Goal: Obtain resource: Obtain resource

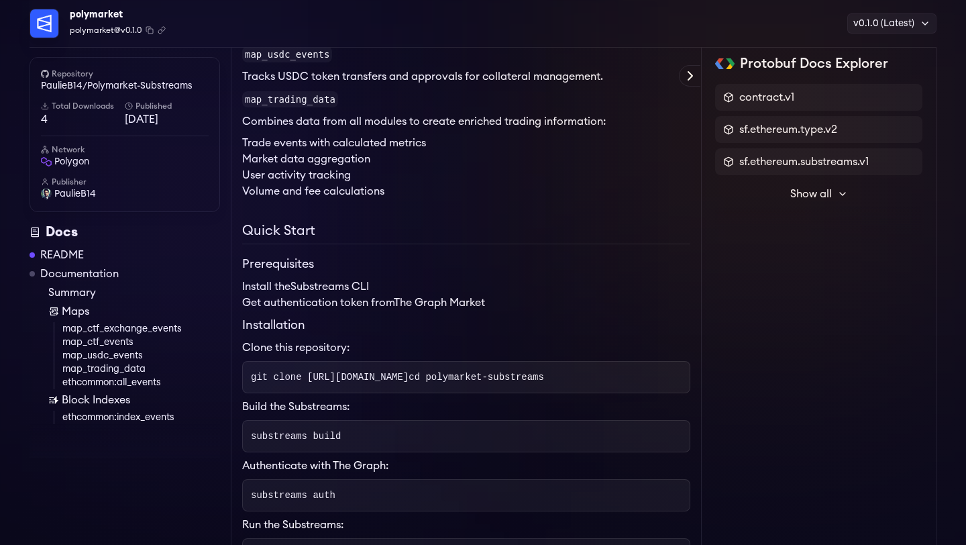
scroll to position [895, 0]
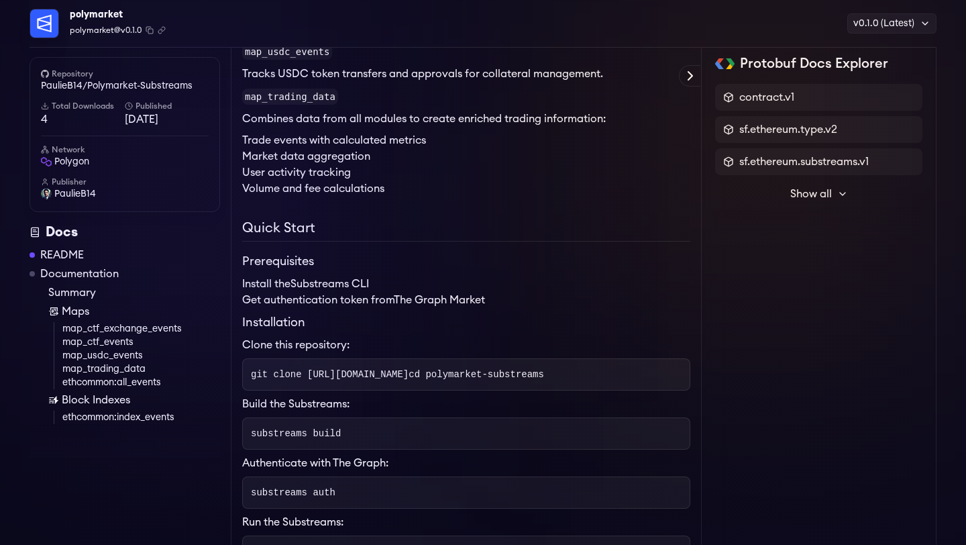
click at [309, 375] on span "git clone [URL][DOMAIN_NAME]" at bounding box center [330, 374] width 158 height 11
drag, startPoint x: 309, startPoint y: 375, endPoint x: 671, endPoint y: 374, distance: 362.4
click at [671, 374] on pre "git clone [URL][DOMAIN_NAME] cd polymarket-substreams" at bounding box center [466, 374] width 448 height 32
copy span "[URL][DOMAIN_NAME]"
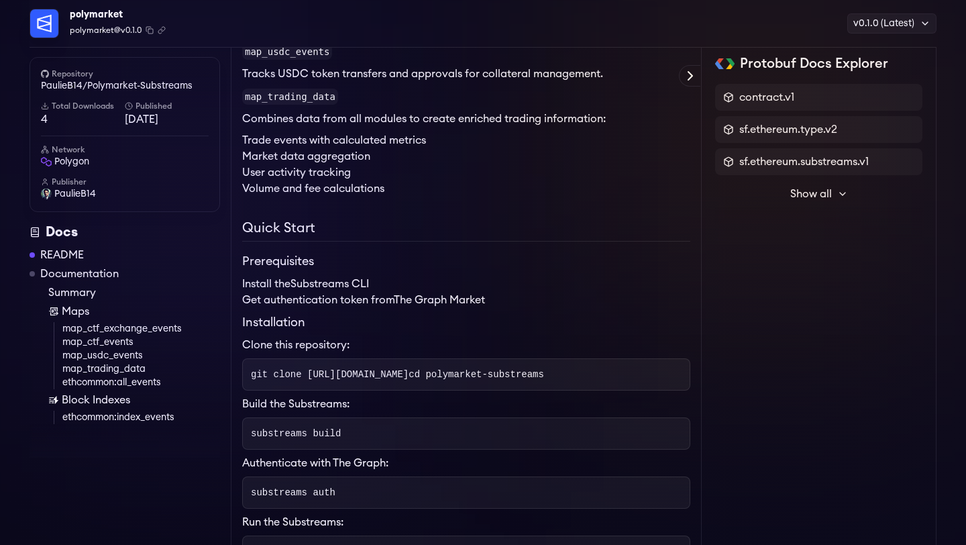
click at [270, 439] on span "substreams build" at bounding box center [296, 433] width 90 height 11
copy span "substreams"
click at [268, 439] on span "substreams build" at bounding box center [296, 433] width 90 height 11
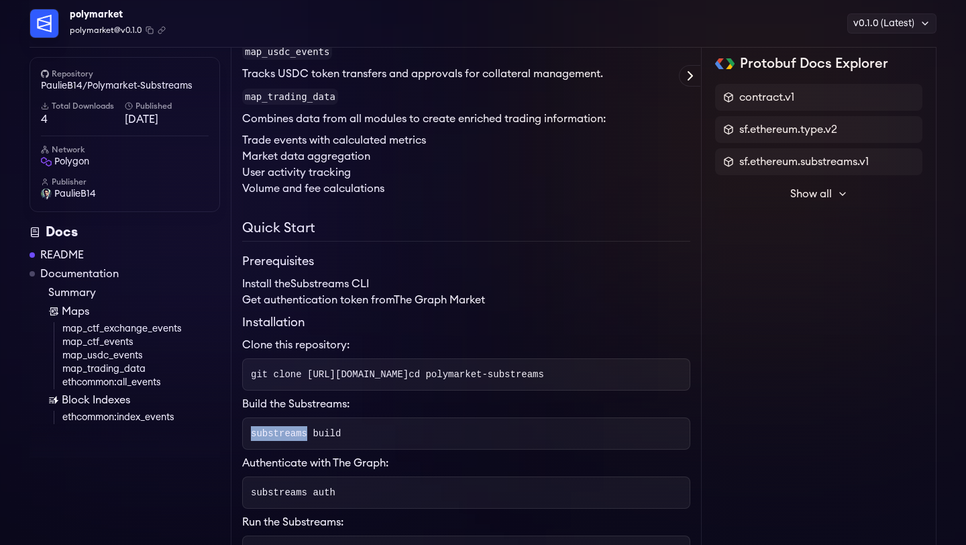
copy span "substreams"
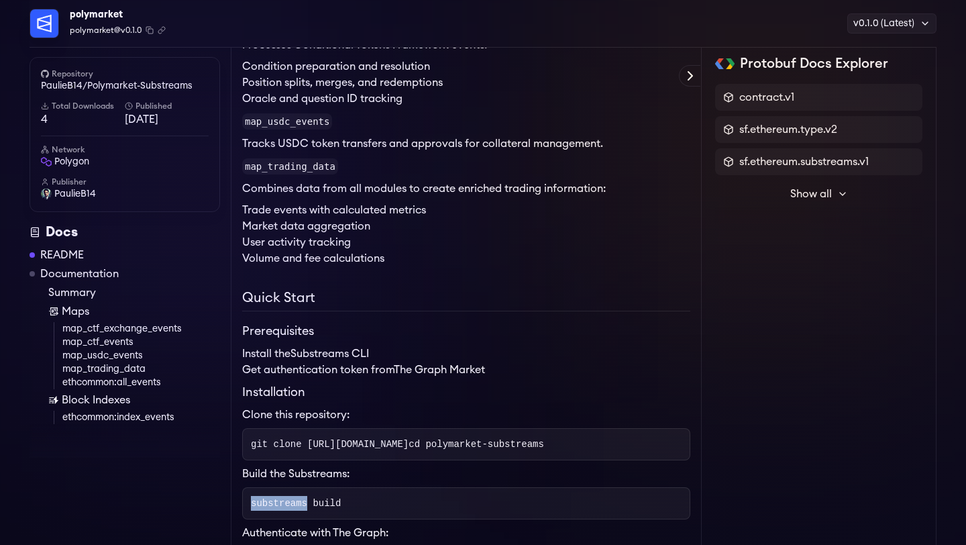
scroll to position [818, 0]
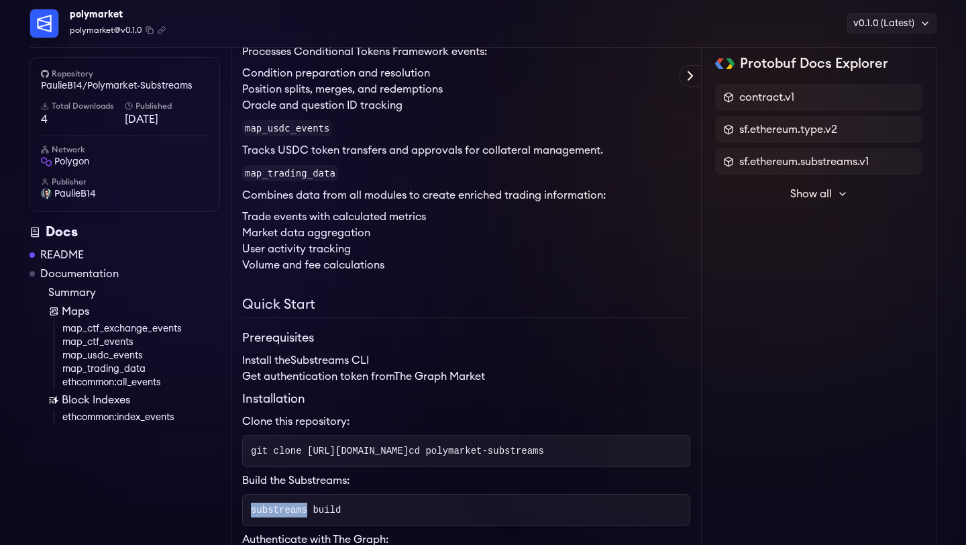
drag, startPoint x: 307, startPoint y: 451, endPoint x: 669, endPoint y: 452, distance: 361.8
click at [670, 452] on pre "git clone [URL][DOMAIN_NAME] cd polymarket-substreams" at bounding box center [466, 451] width 448 height 32
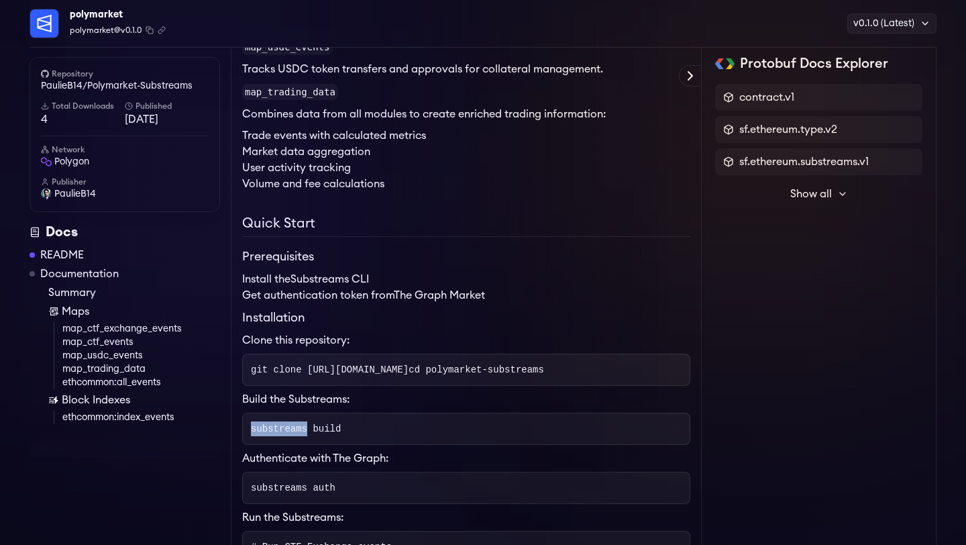
scroll to position [895, 0]
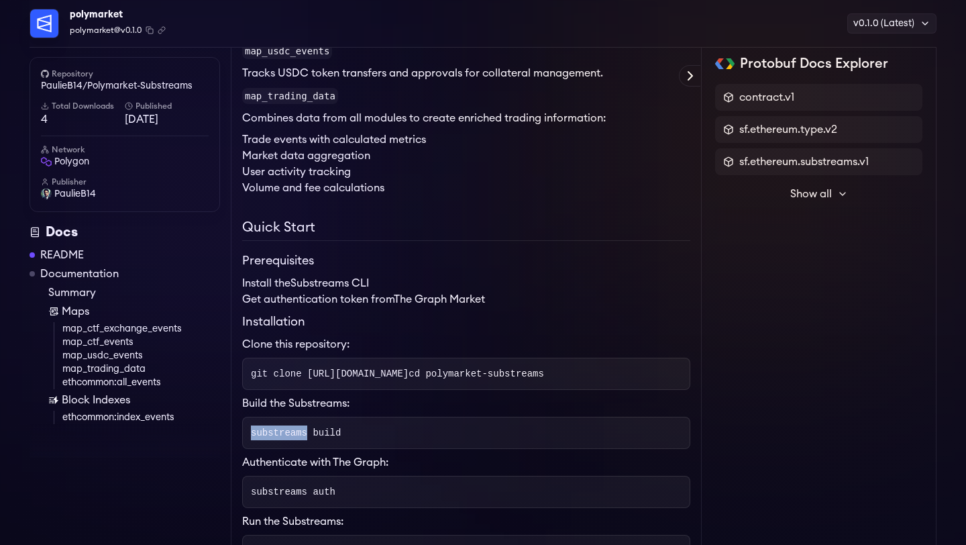
copy span "[URL][DOMAIN_NAME]"
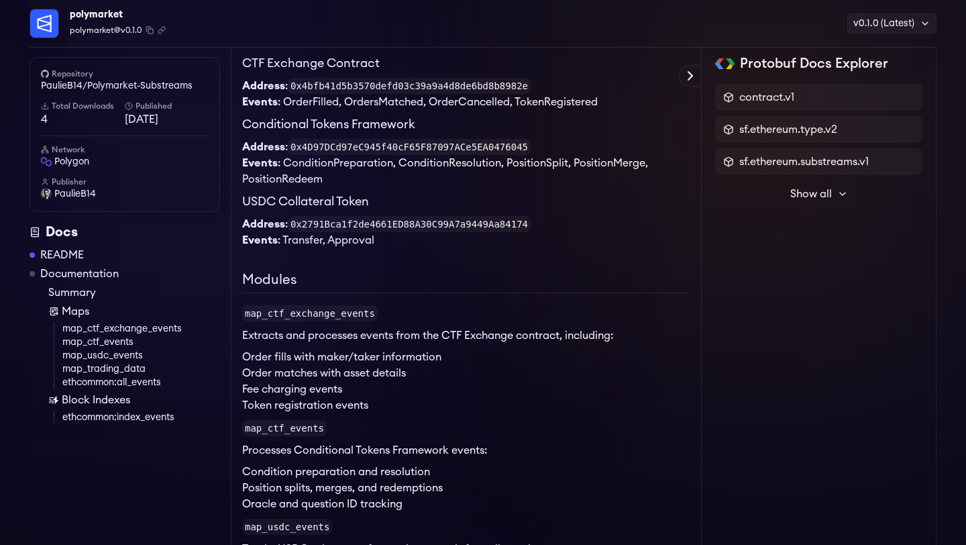
scroll to position [417, 0]
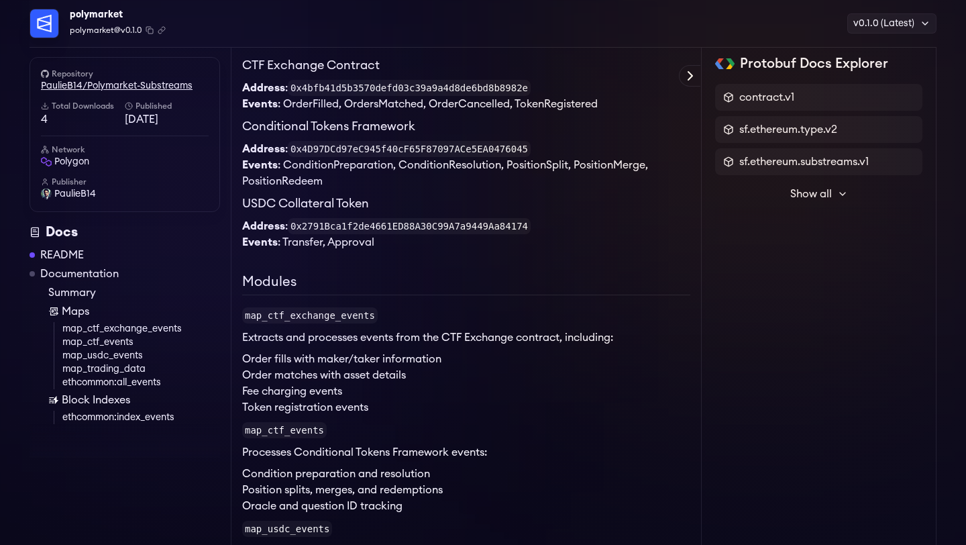
click at [67, 89] on link "PaulieB14/Polymarket-Substreams" at bounding box center [125, 85] width 168 height 13
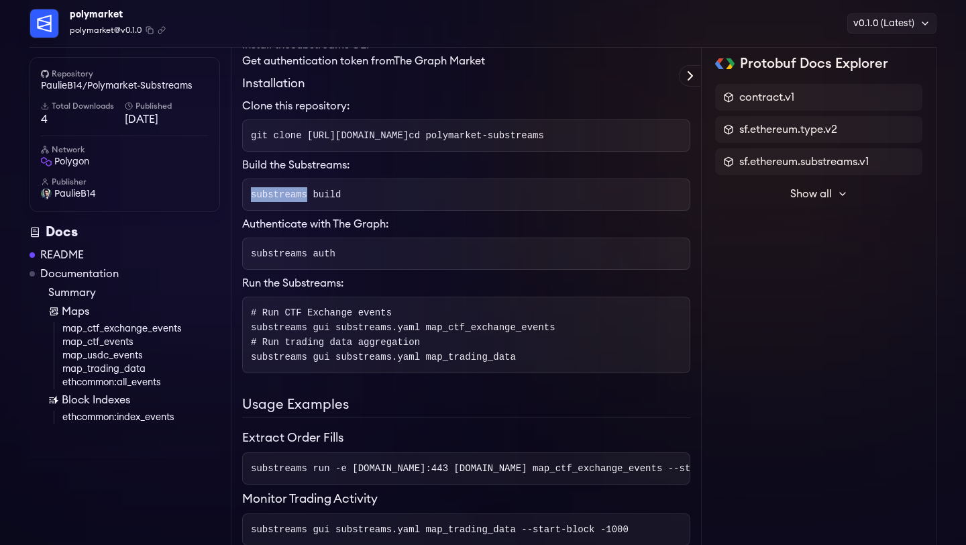
scroll to position [1133, 0]
